Goal: Information Seeking & Learning: Learn about a topic

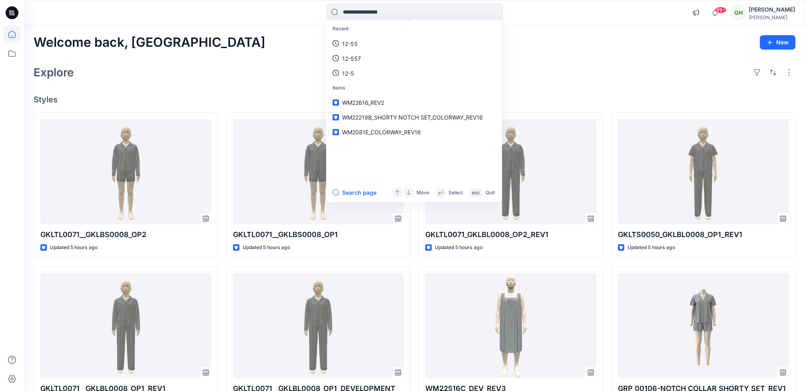
scroll to position [95, 0]
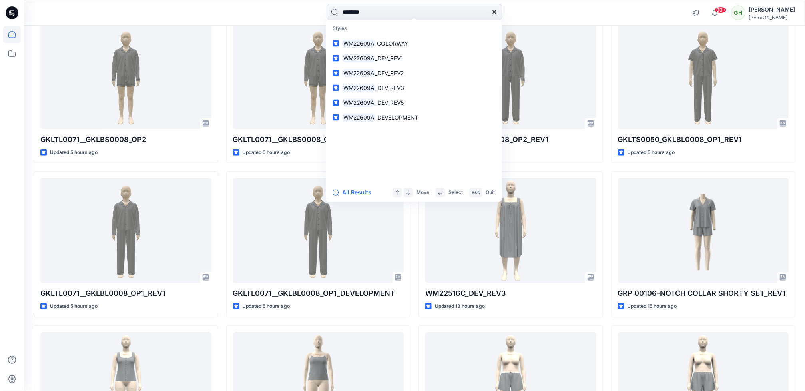
type input "********"
click at [583, 8] on div "******** Styles WM22609A _COLORWAY WM22609A _DEV_REV1 WM22609A _DEV_REV2 WM2260…" at bounding box center [414, 13] width 391 height 18
click at [394, 16] on input "********" at bounding box center [415, 12] width 176 height 16
click at [413, 45] on link "WM22609A _COLORWAY" at bounding box center [414, 43] width 173 height 15
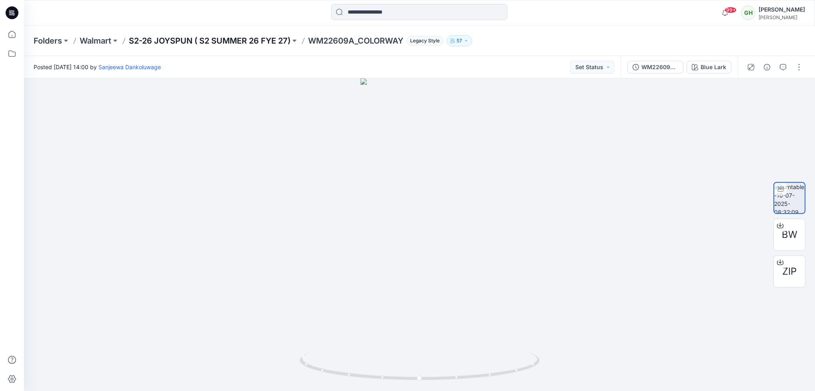
click at [206, 37] on p "S2-26 JOYSPUN ( S2 SUMMER 26 FYE 27)" at bounding box center [210, 40] width 162 height 11
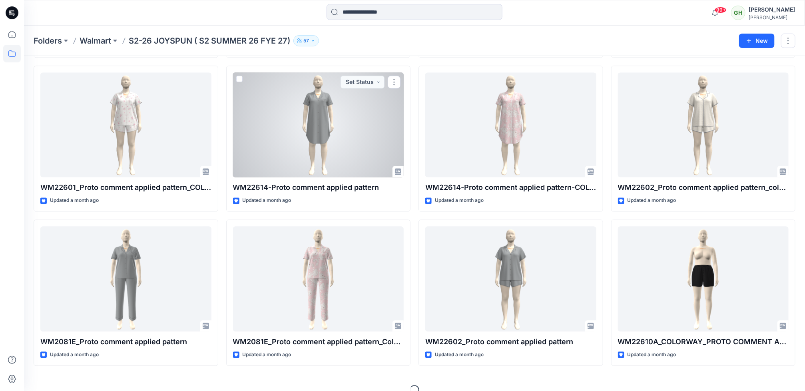
scroll to position [2507, 0]
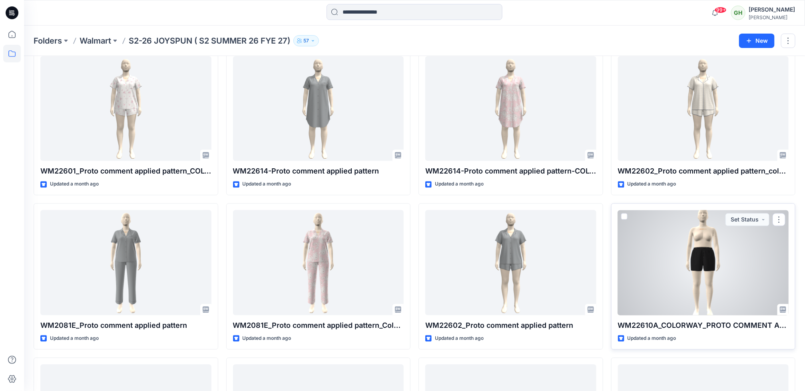
click at [655, 299] on div at bounding box center [703, 262] width 171 height 105
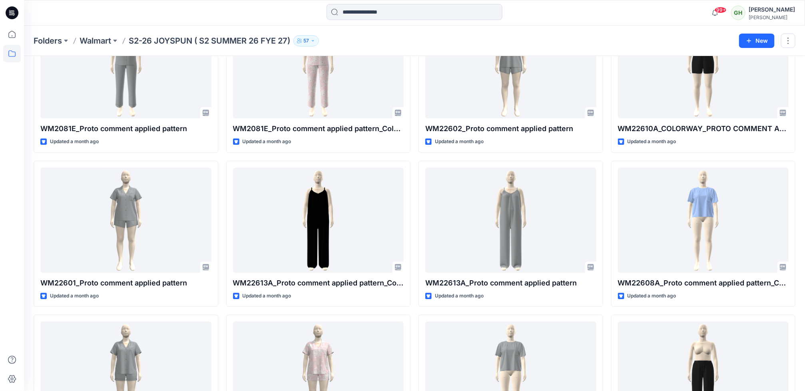
scroll to position [2747, 0]
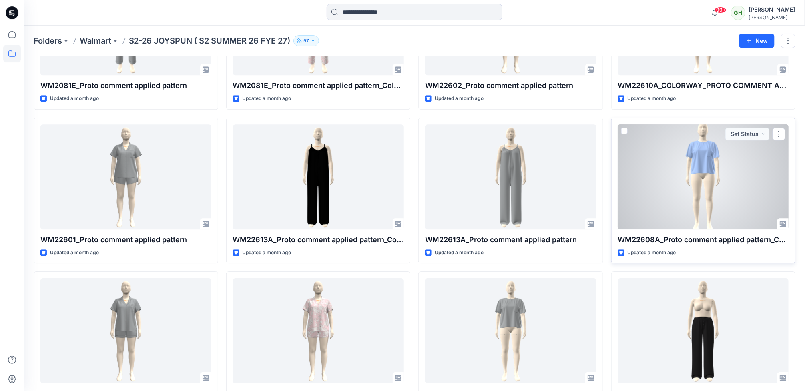
click at [651, 195] on div at bounding box center [703, 176] width 171 height 105
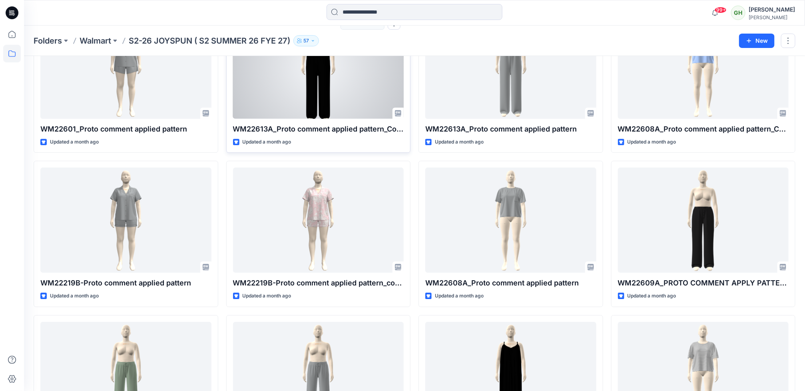
scroll to position [2867, 0]
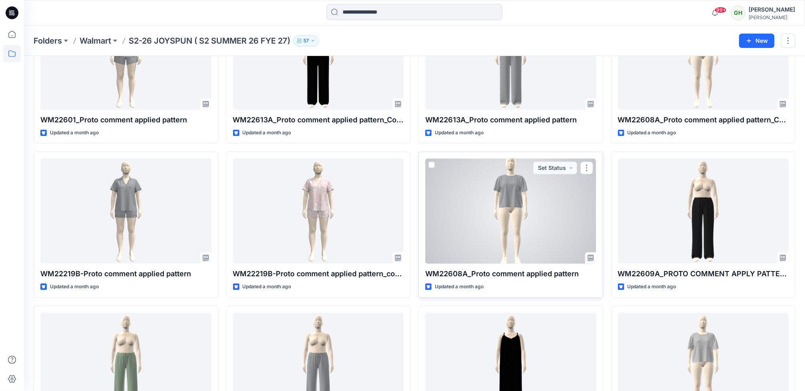
click at [492, 239] on div at bounding box center [510, 210] width 171 height 105
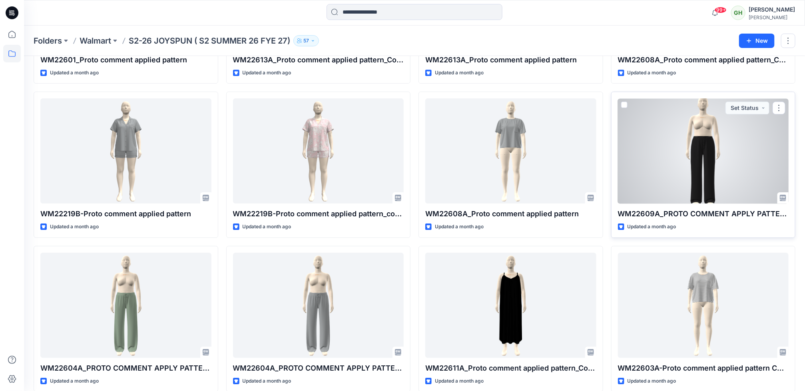
click at [696, 182] on div at bounding box center [703, 150] width 171 height 105
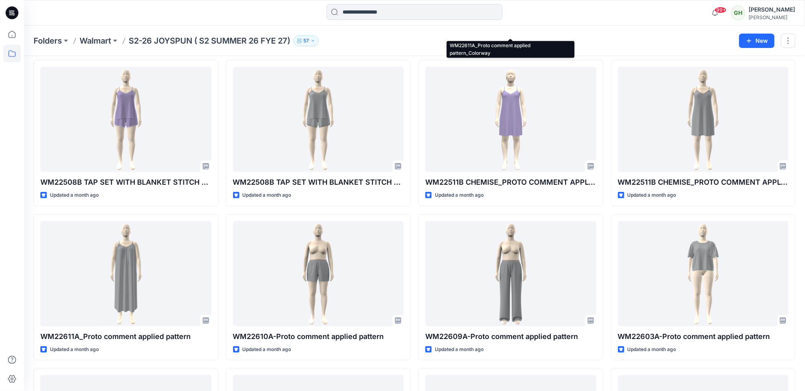
scroll to position [3270, 0]
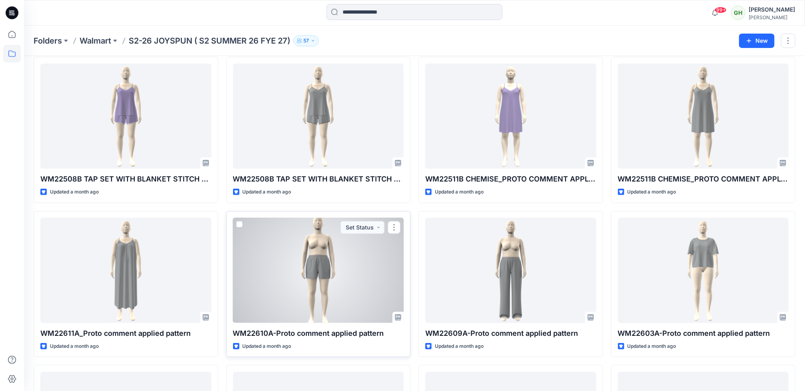
click at [335, 281] on div at bounding box center [318, 270] width 171 height 105
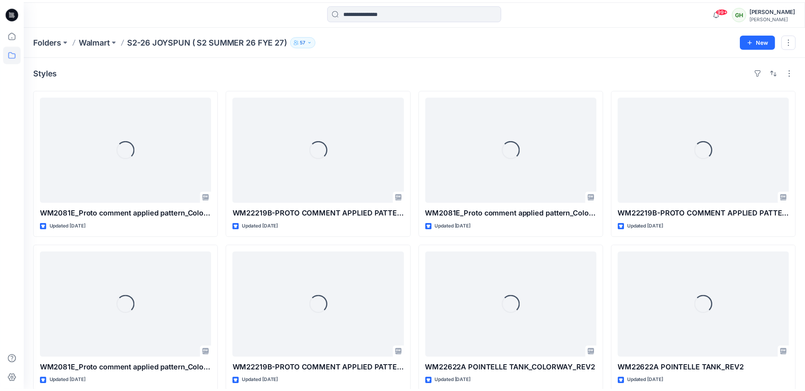
scroll to position [3270, 0]
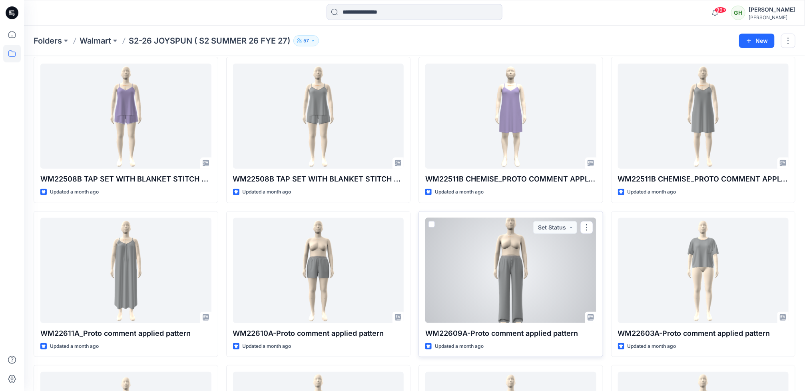
click at [463, 288] on div at bounding box center [510, 270] width 171 height 105
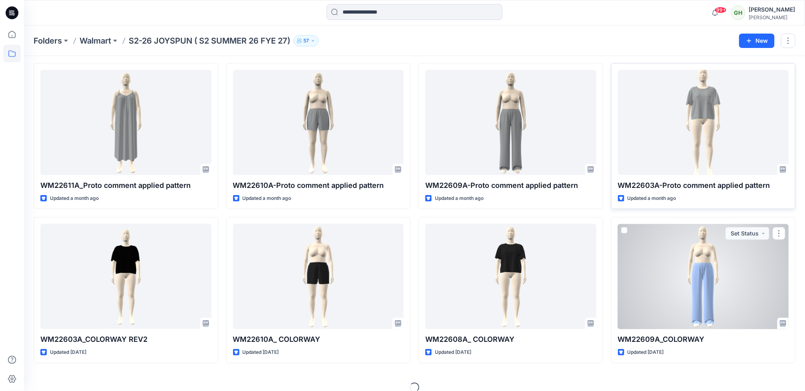
scroll to position [3433, 0]
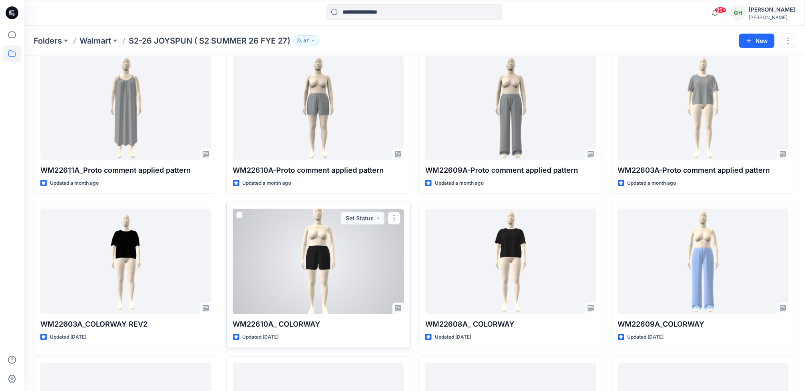
click at [337, 278] on div at bounding box center [318, 261] width 171 height 105
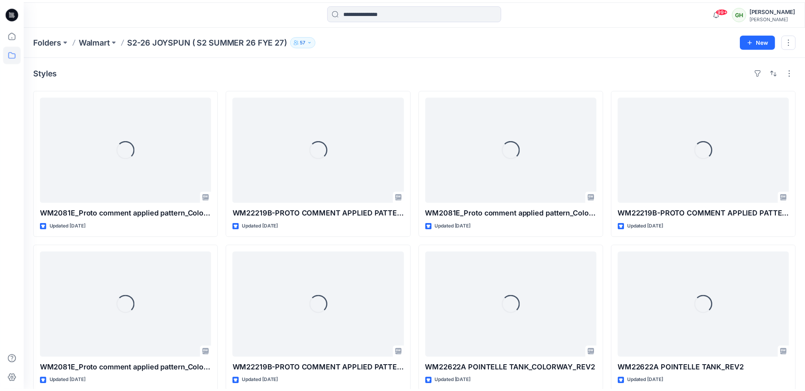
scroll to position [3433, 0]
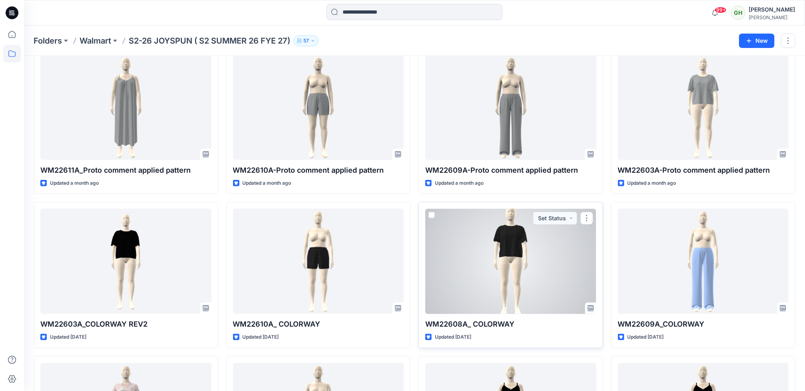
click at [504, 289] on div at bounding box center [510, 261] width 171 height 105
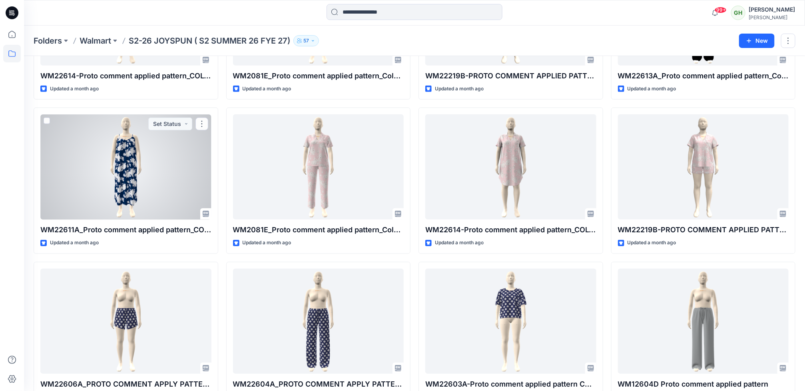
scroll to position [1514, 0]
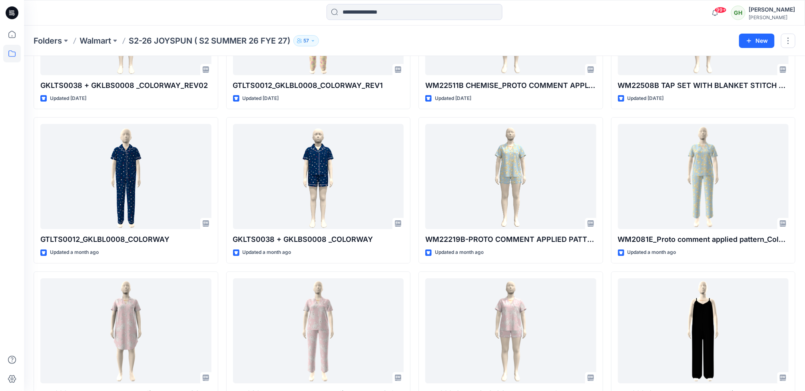
click at [8, 13] on icon at bounding box center [12, 12] width 13 height 13
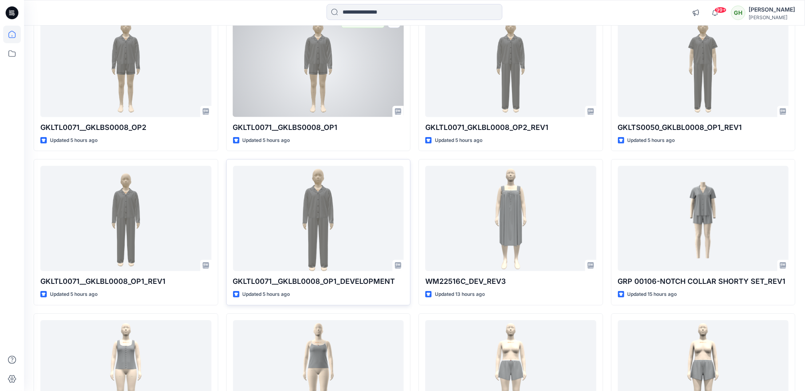
scroll to position [120, 0]
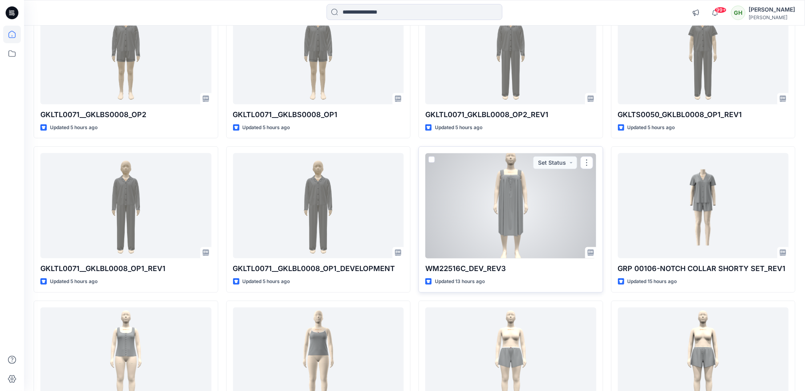
click at [529, 201] on div at bounding box center [510, 205] width 171 height 105
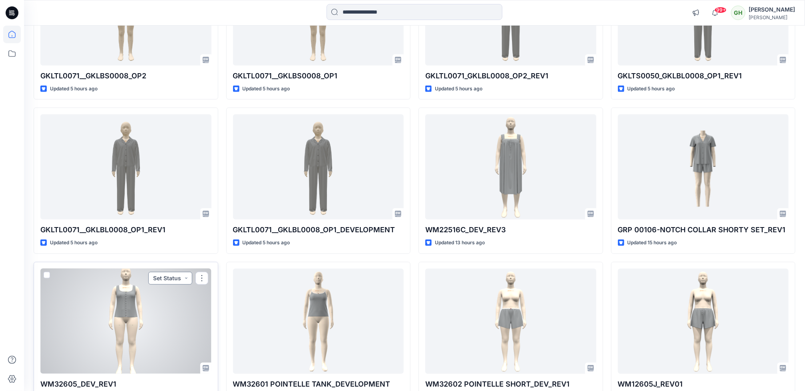
scroll to position [180, 0]
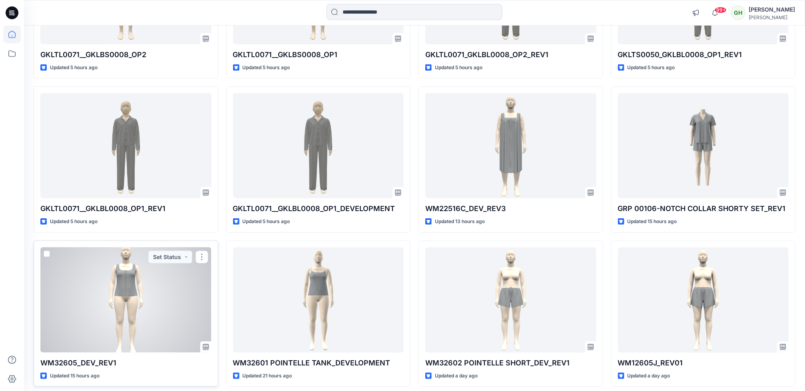
click at [154, 308] on div at bounding box center [125, 300] width 171 height 105
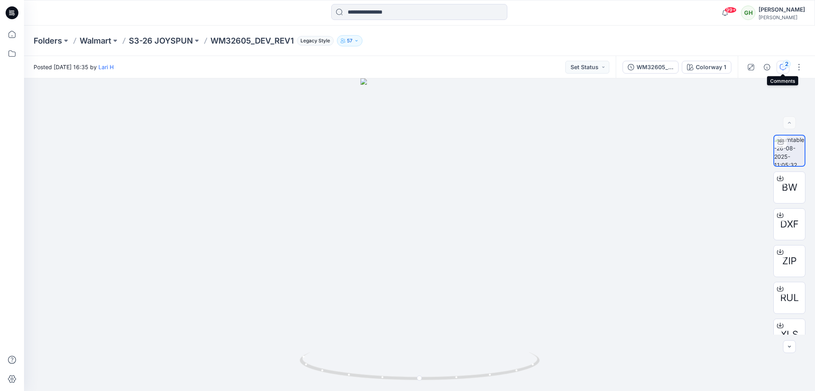
click at [780, 70] on button "2" at bounding box center [782, 67] width 13 height 13
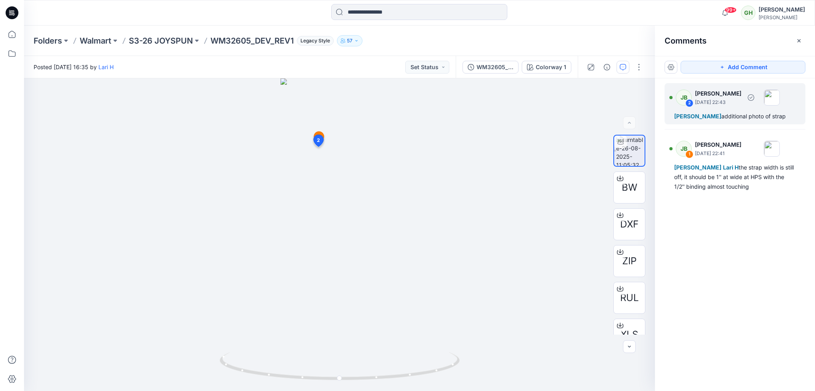
click at [727, 120] on div "[PERSON_NAME] additional photo of strap" at bounding box center [735, 117] width 122 height 10
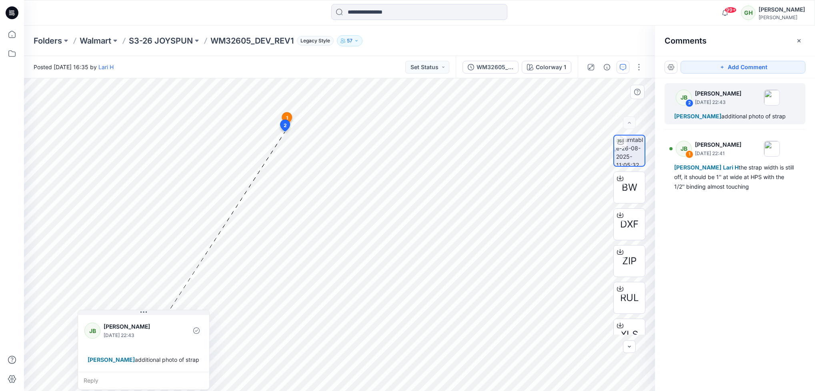
click at [133, 367] on div "[PERSON_NAME] [DATE] 22:43 [PERSON_NAME] L additional photo of strap" at bounding box center [143, 342] width 131 height 58
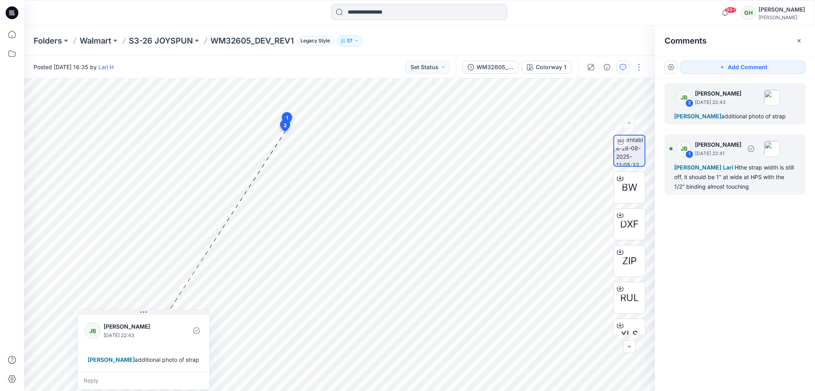
click at [723, 169] on span "Lari H" at bounding box center [731, 167] width 16 height 7
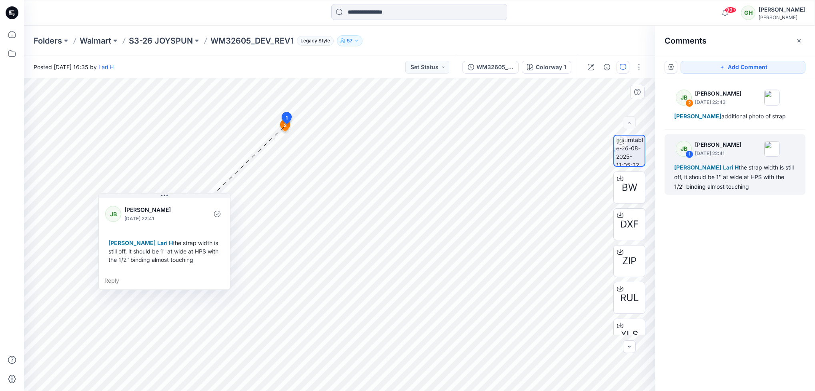
drag, startPoint x: 140, startPoint y: 263, endPoint x: 143, endPoint y: 272, distance: 9.5
click at [143, 272] on div "Reply" at bounding box center [164, 281] width 131 height 18
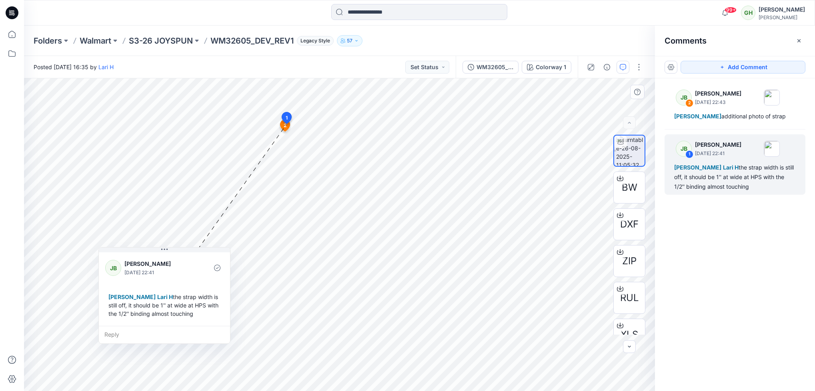
drag, startPoint x: 143, startPoint y: 272, endPoint x: 143, endPoint y: 325, distance: 54.0
click at [143, 326] on div "Reply" at bounding box center [164, 335] width 131 height 18
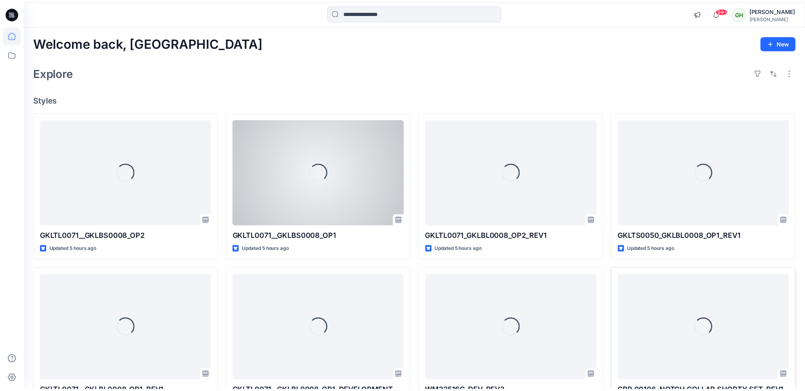
scroll to position [180, 0]
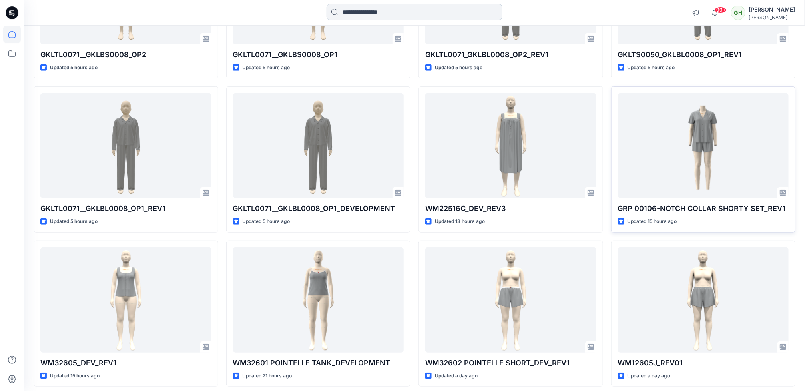
click at [422, 6] on input at bounding box center [415, 12] width 176 height 16
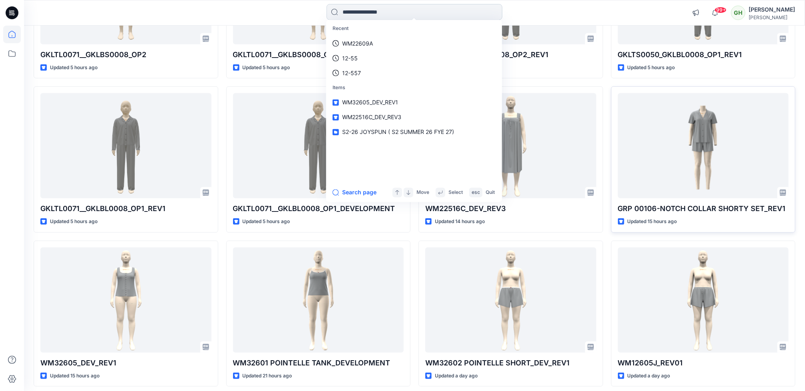
paste input "*******"
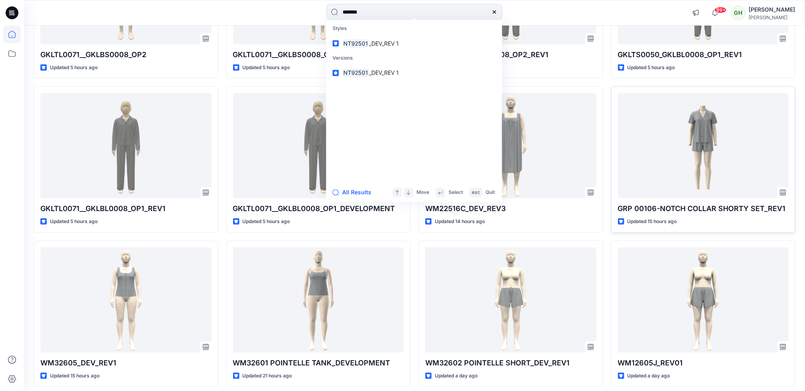
type input "*******"
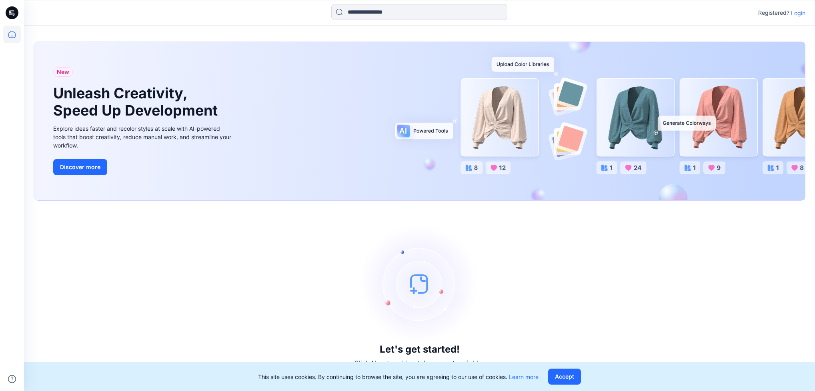
click at [794, 12] on p "Login" at bounding box center [798, 13] width 14 height 8
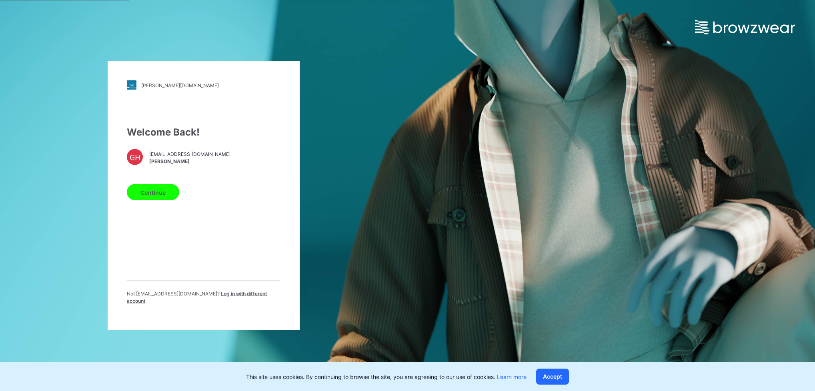
click at [151, 200] on button "Continue" at bounding box center [153, 192] width 52 height 16
click at [143, 197] on button "Continue" at bounding box center [153, 192] width 52 height 16
click at [157, 199] on button "Continue" at bounding box center [153, 192] width 52 height 16
click at [156, 196] on button "Continue" at bounding box center [153, 192] width 52 height 16
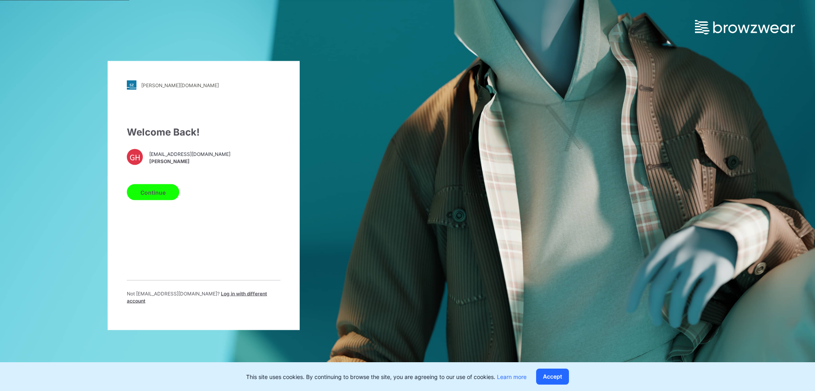
click at [156, 196] on button "Continue" at bounding box center [153, 192] width 52 height 16
click at [149, 190] on button "Continue" at bounding box center [153, 192] width 52 height 16
